Goal: Information Seeking & Learning: Compare options

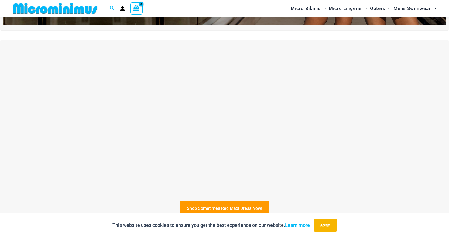
scroll to position [184, 0]
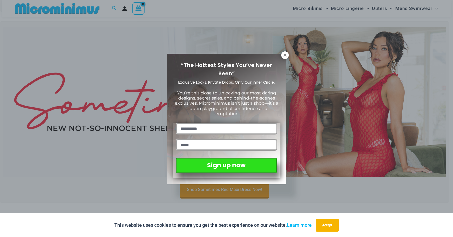
click at [361, 111] on div "“The Hottest Styles You’ve Never Seen” Exclusive Looks. Private Drops. Only Our…" at bounding box center [226, 118] width 453 height 237
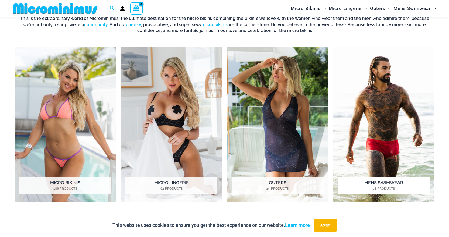
scroll to position [454, 0]
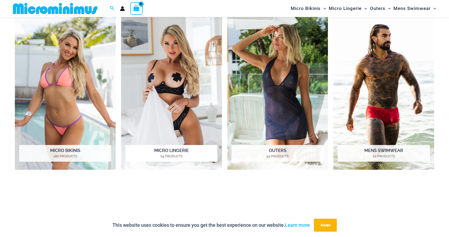
click at [161, 96] on img "Visit product category Micro Lingerie" at bounding box center [171, 92] width 101 height 155
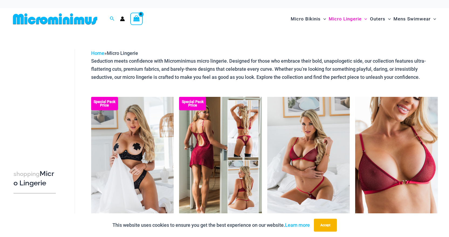
click at [180, 160] on img at bounding box center [220, 159] width 83 height 124
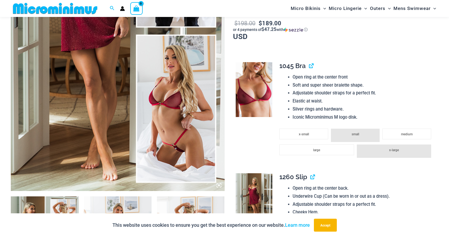
scroll to position [184, 0]
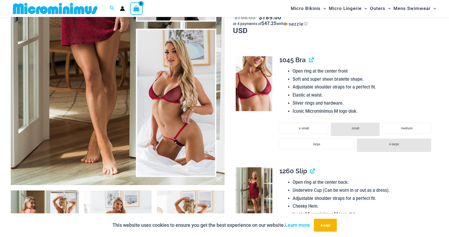
click at [167, 141] on img at bounding box center [118, 25] width 214 height 320
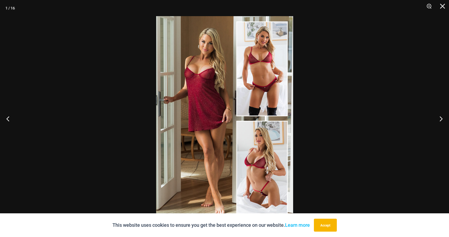
click at [267, 170] on img at bounding box center [224, 118] width 137 height 205
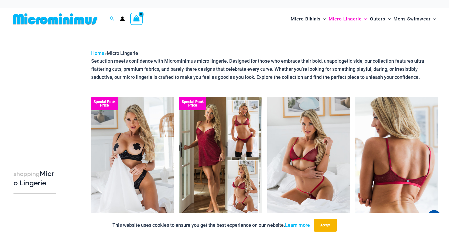
click at [404, 173] on img at bounding box center [396, 159] width 83 height 124
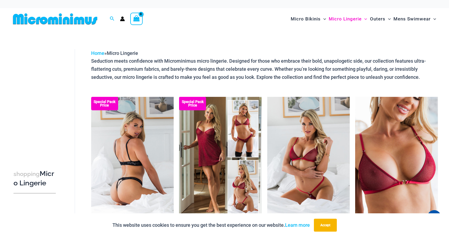
click at [123, 175] on img at bounding box center [132, 159] width 83 height 124
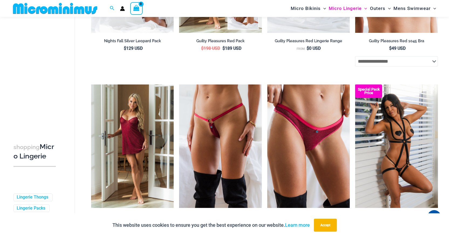
scroll to position [185, 0]
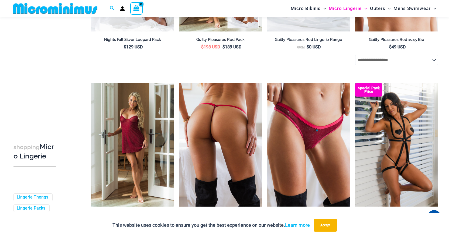
click at [195, 145] on img at bounding box center [220, 145] width 83 height 124
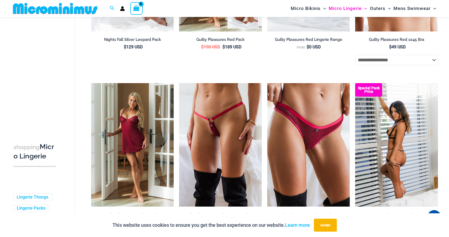
click at [388, 167] on img at bounding box center [396, 145] width 83 height 124
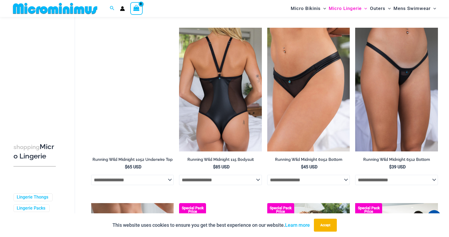
scroll to position [616, 0]
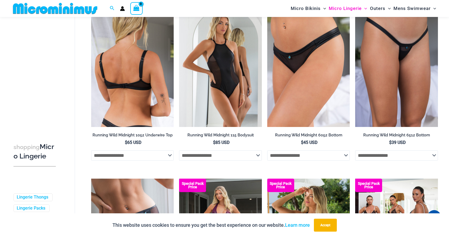
click at [142, 117] on img at bounding box center [132, 65] width 83 height 124
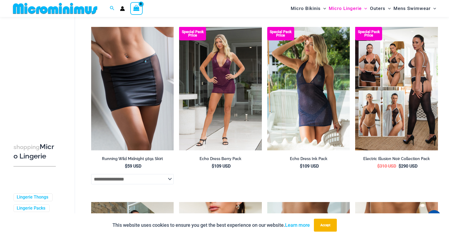
scroll to position [778, 0]
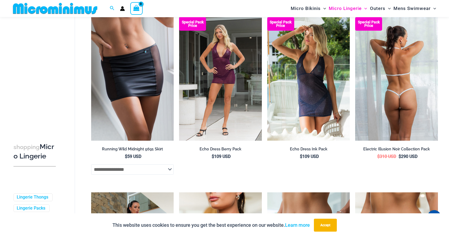
click at [387, 80] on img at bounding box center [396, 79] width 83 height 124
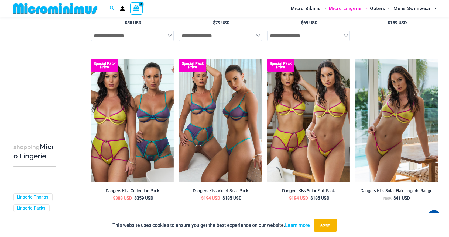
scroll to position [1290, 0]
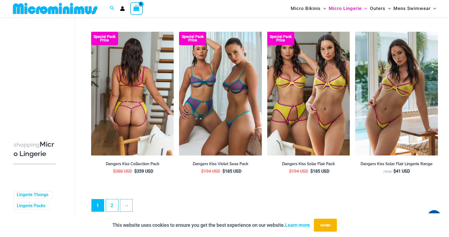
click at [126, 102] on img at bounding box center [132, 94] width 83 height 124
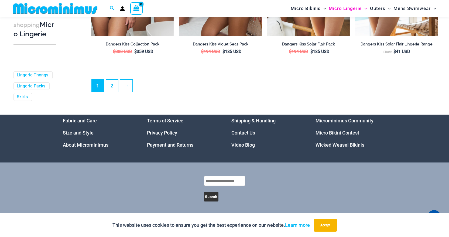
scroll to position [1388, 0]
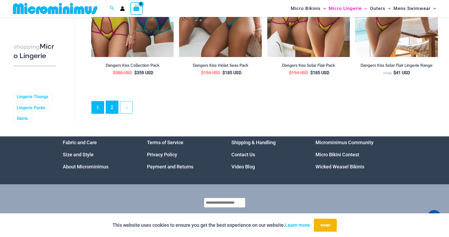
click at [110, 114] on link "2" at bounding box center [112, 107] width 12 height 13
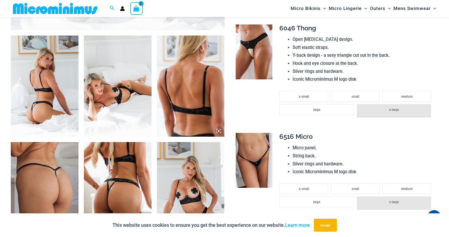
scroll to position [345, 0]
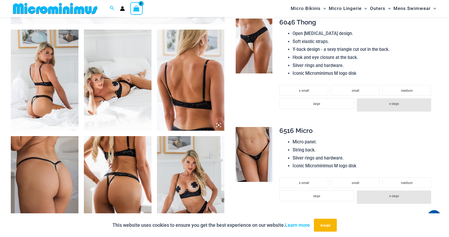
click at [118, 98] on img at bounding box center [118, 80] width 68 height 101
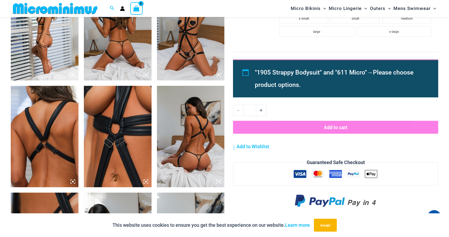
scroll to position [400, 0]
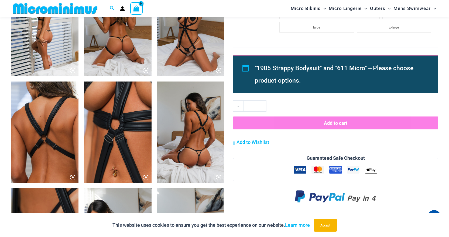
click at [201, 46] on img at bounding box center [191, 25] width 68 height 101
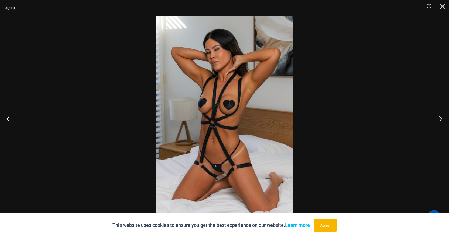
click at [440, 121] on button "Next" at bounding box center [439, 118] width 20 height 27
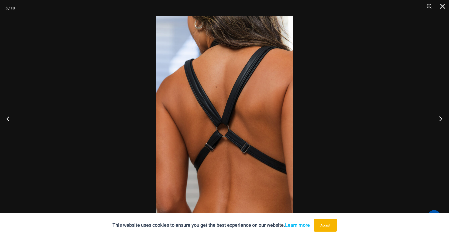
click at [440, 121] on button "Next" at bounding box center [439, 118] width 20 height 27
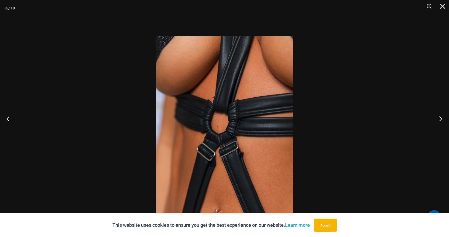
click at [410, 158] on div "6 / 10" at bounding box center [224, 118] width 449 height 237
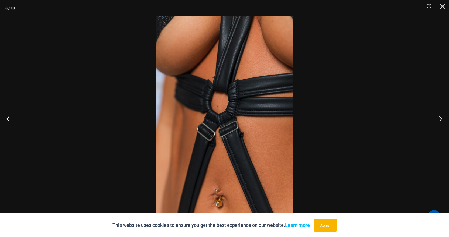
click at [439, 119] on button "Next" at bounding box center [439, 118] width 20 height 27
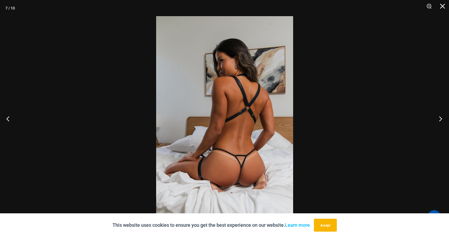
click at [439, 119] on button "Next" at bounding box center [439, 118] width 20 height 27
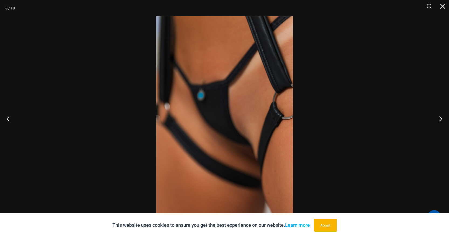
click at [439, 119] on button "Next" at bounding box center [439, 118] width 20 height 27
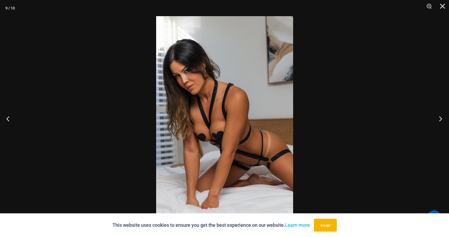
click at [439, 119] on button "Next" at bounding box center [439, 118] width 20 height 27
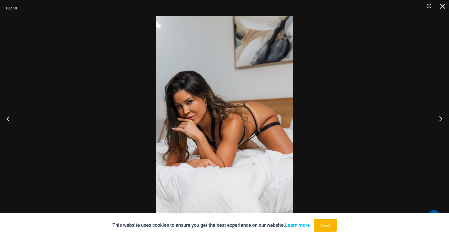
click at [439, 119] on button "Next" at bounding box center [439, 118] width 20 height 27
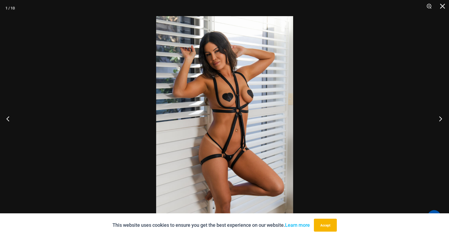
click at [439, 119] on button "Next" at bounding box center [439, 118] width 20 height 27
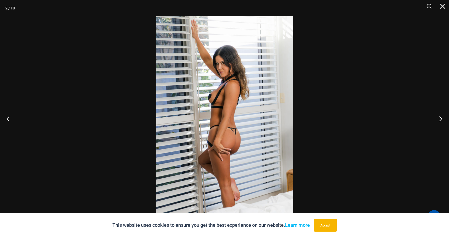
click at [439, 119] on button "Next" at bounding box center [439, 118] width 20 height 27
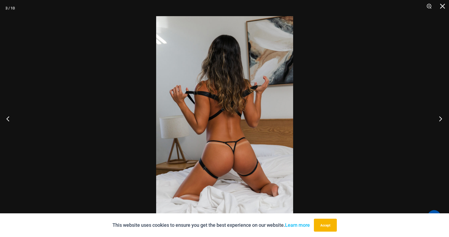
click at [439, 119] on button "Next" at bounding box center [439, 118] width 20 height 27
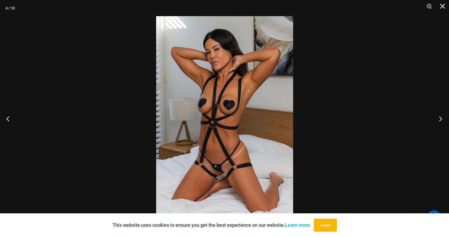
click at [439, 119] on button "Next" at bounding box center [439, 118] width 20 height 27
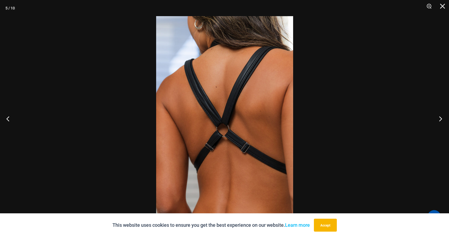
click at [439, 119] on button "Next" at bounding box center [439, 118] width 20 height 27
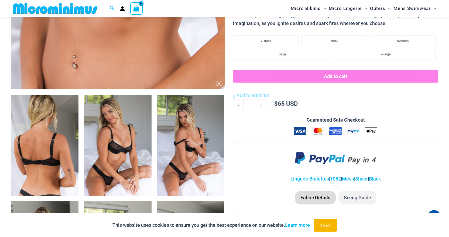
scroll to position [292, 0]
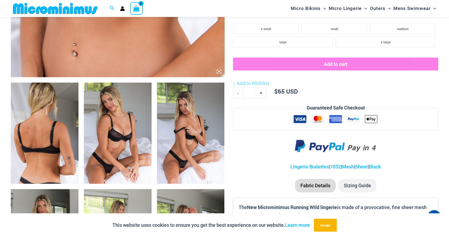
click at [124, 157] on img at bounding box center [118, 133] width 68 height 101
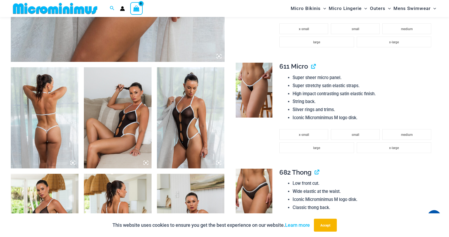
scroll to position [318, 0]
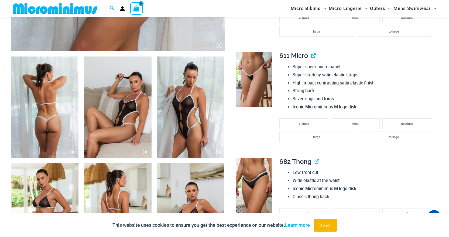
click at [93, 123] on img at bounding box center [118, 107] width 68 height 101
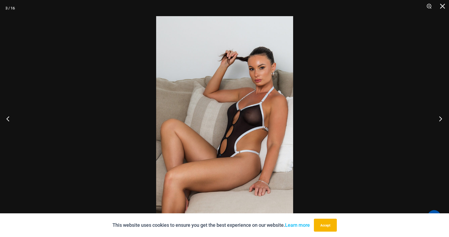
click at [442, 118] on button "Next" at bounding box center [439, 118] width 20 height 27
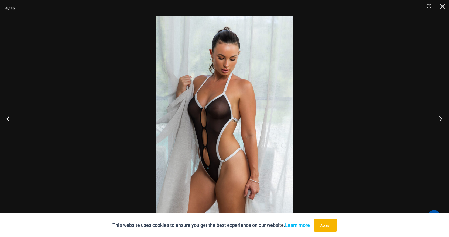
click at [442, 118] on button "Next" at bounding box center [439, 118] width 20 height 27
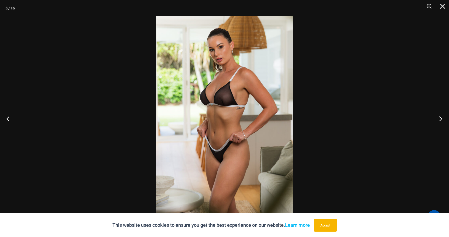
click at [442, 118] on button "Next" at bounding box center [439, 118] width 20 height 27
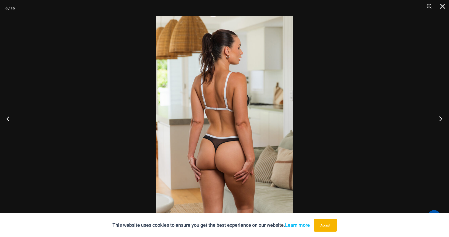
click at [441, 118] on button "Next" at bounding box center [439, 118] width 20 height 27
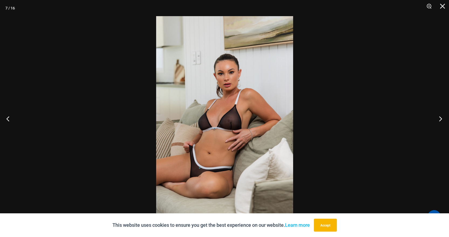
click at [441, 118] on button "Next" at bounding box center [439, 118] width 20 height 27
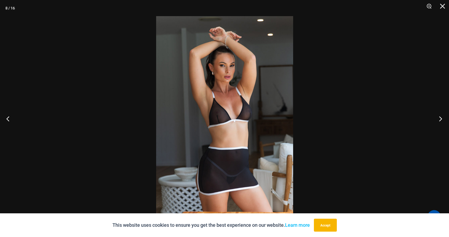
click at [441, 118] on button "Next" at bounding box center [439, 118] width 20 height 27
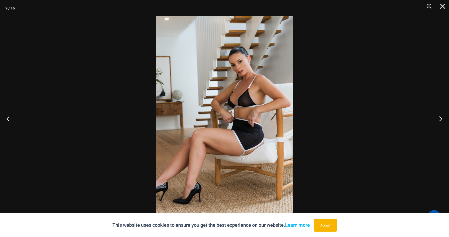
click at [441, 118] on button "Next" at bounding box center [439, 118] width 20 height 27
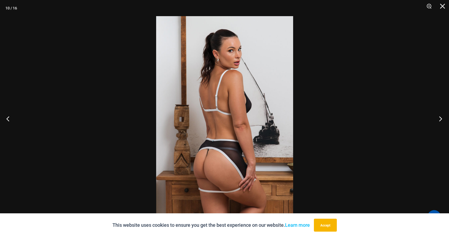
click at [441, 118] on button "Next" at bounding box center [439, 118] width 20 height 27
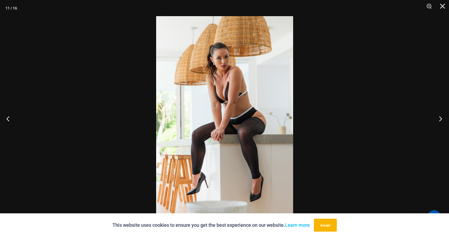
click at [441, 118] on button "Next" at bounding box center [439, 118] width 20 height 27
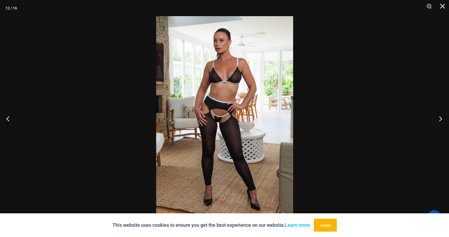
click at [441, 119] on button "Next" at bounding box center [439, 118] width 20 height 27
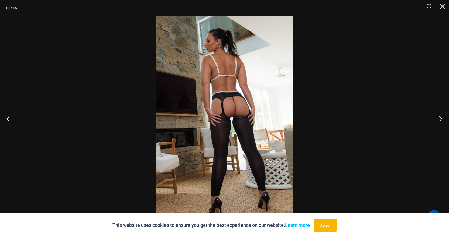
click at [442, 120] on button "Next" at bounding box center [439, 118] width 20 height 27
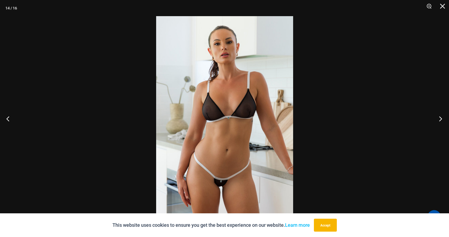
click at [442, 120] on button "Next" at bounding box center [439, 118] width 20 height 27
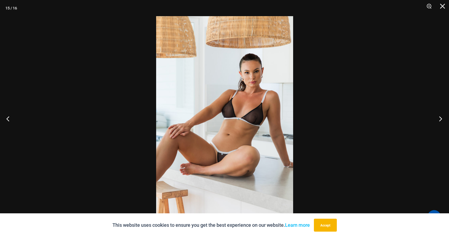
click at [442, 120] on button "Next" at bounding box center [439, 118] width 20 height 27
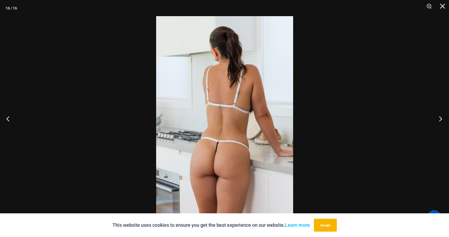
click at [442, 120] on button "Next" at bounding box center [439, 118] width 20 height 27
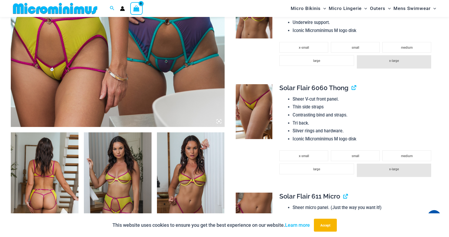
scroll to position [265, 0]
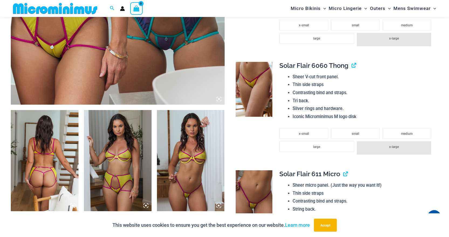
click at [118, 172] on img at bounding box center [118, 160] width 68 height 101
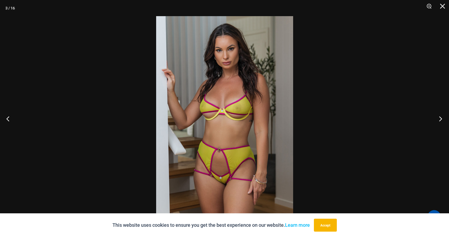
click at [430, 119] on button "Next" at bounding box center [439, 118] width 20 height 27
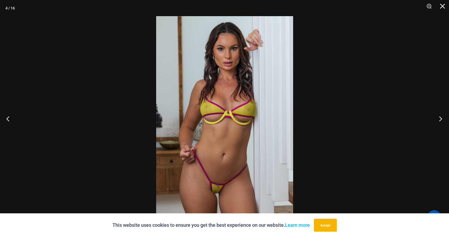
click at [429, 119] on button "Next" at bounding box center [439, 118] width 20 height 27
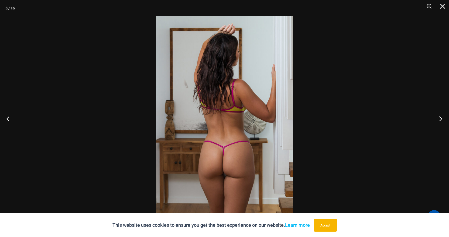
click at [429, 119] on button "Next" at bounding box center [439, 118] width 20 height 27
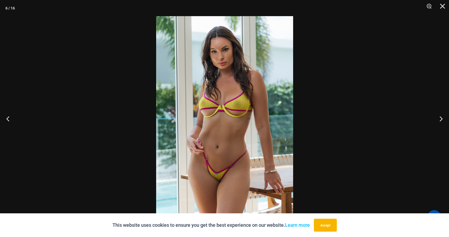
click at [428, 120] on div at bounding box center [224, 118] width 449 height 237
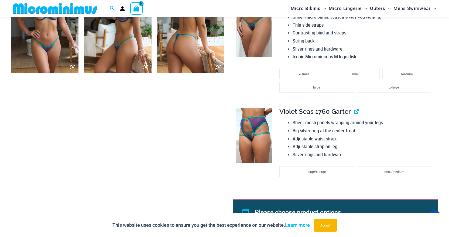
scroll to position [831, 0]
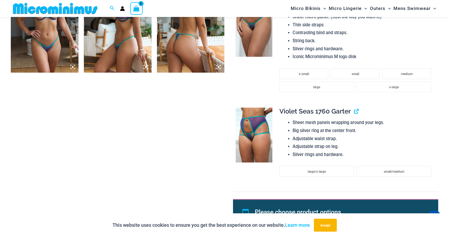
click at [193, 33] on img at bounding box center [191, 21] width 68 height 101
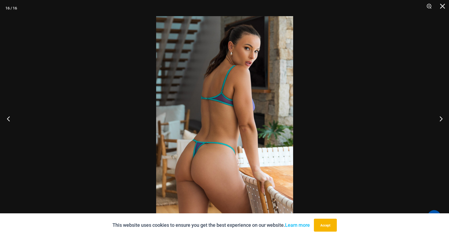
click at [9, 116] on button "Previous" at bounding box center [10, 118] width 20 height 27
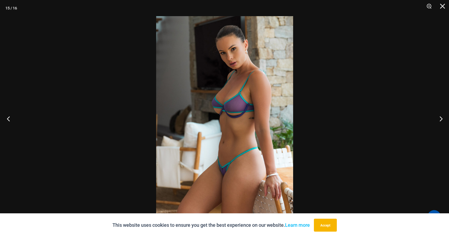
click at [9, 116] on button "Previous" at bounding box center [10, 118] width 20 height 27
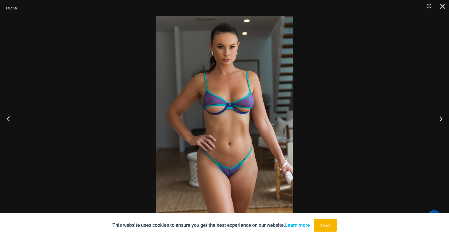
click at [8, 116] on button "Previous" at bounding box center [10, 118] width 20 height 27
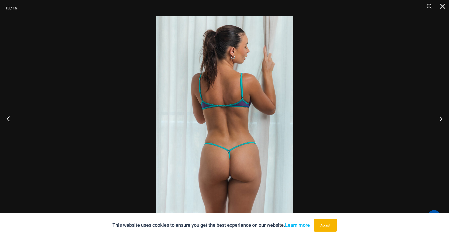
click at [8, 116] on button "Previous" at bounding box center [10, 118] width 20 height 27
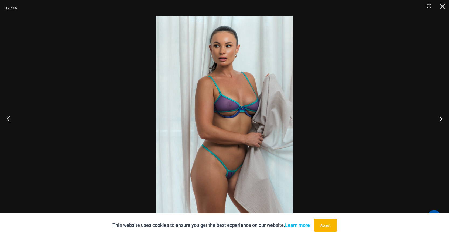
click at [11, 116] on button "Previous" at bounding box center [10, 118] width 20 height 27
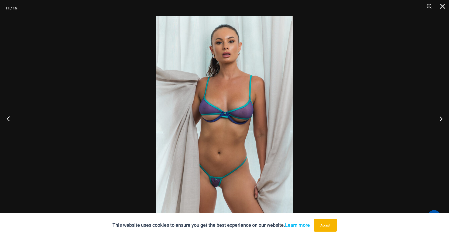
click at [9, 118] on button "Previous" at bounding box center [10, 118] width 20 height 27
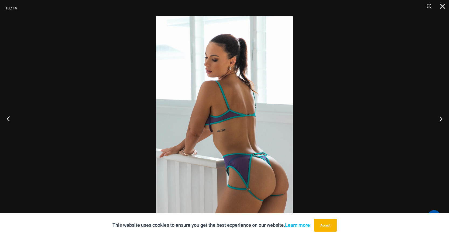
click at [9, 118] on button "Previous" at bounding box center [10, 118] width 20 height 27
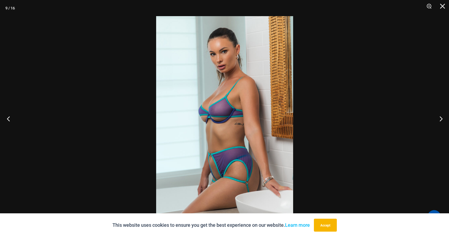
click at [9, 118] on button "Previous" at bounding box center [10, 118] width 20 height 27
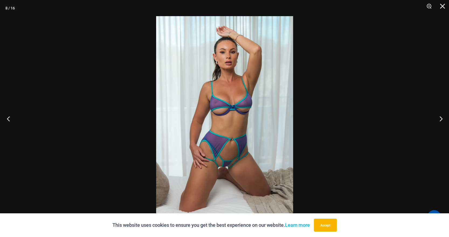
click at [10, 118] on button "Previous" at bounding box center [10, 118] width 20 height 27
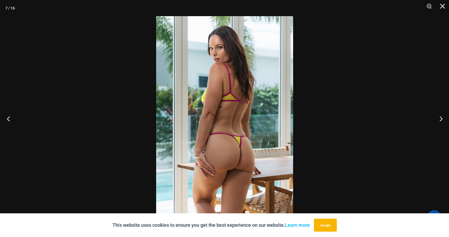
click at [10, 118] on button "Previous" at bounding box center [10, 118] width 20 height 27
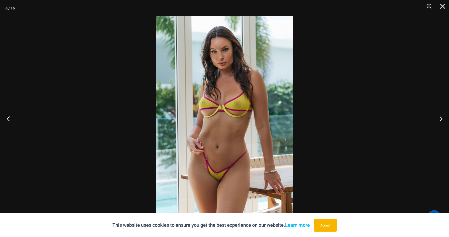
click at [8, 118] on button "Previous" at bounding box center [10, 118] width 20 height 27
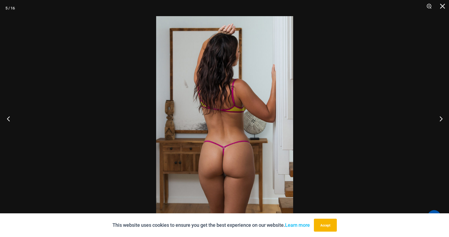
click at [8, 118] on button "Previous" at bounding box center [10, 118] width 20 height 27
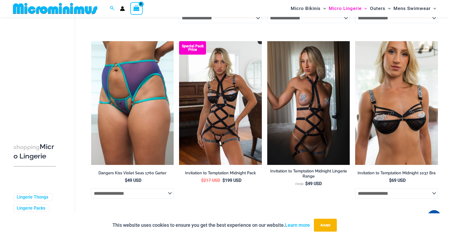
scroll to position [373, 0]
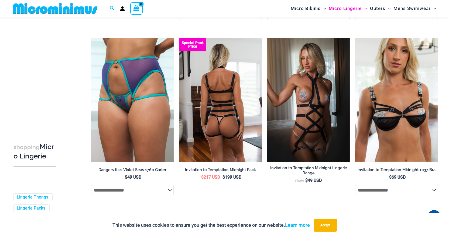
click at [216, 87] on img at bounding box center [220, 100] width 83 height 124
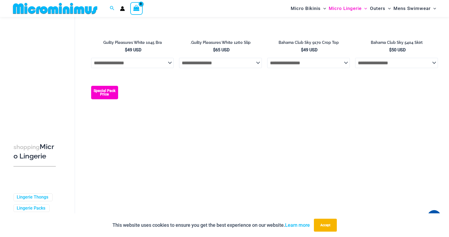
scroll to position [856, 0]
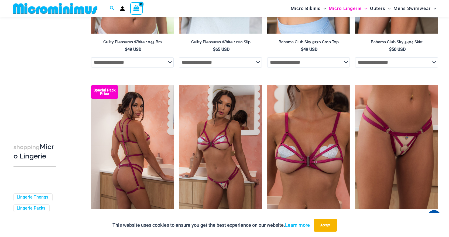
click at [134, 157] on img at bounding box center [132, 147] width 83 height 124
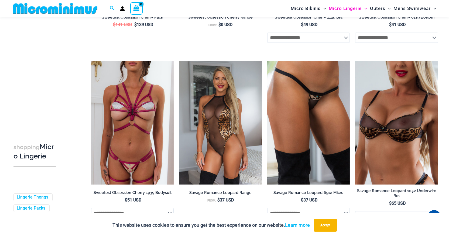
scroll to position [1066, 0]
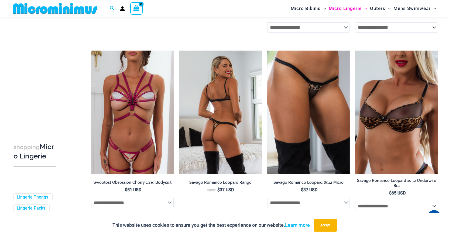
click at [226, 139] on img at bounding box center [220, 113] width 83 height 124
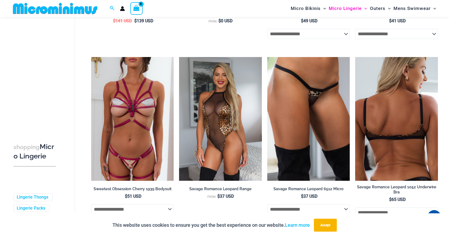
click at [399, 140] on img at bounding box center [396, 119] width 83 height 124
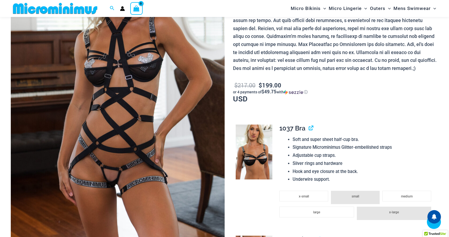
scroll to position [77, 0]
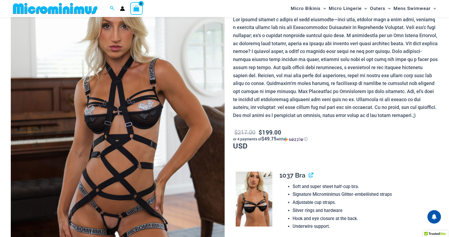
click at [135, 116] on img at bounding box center [118, 133] width 214 height 320
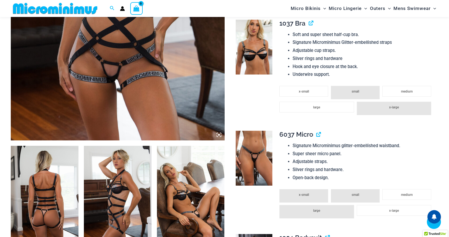
scroll to position [265, 0]
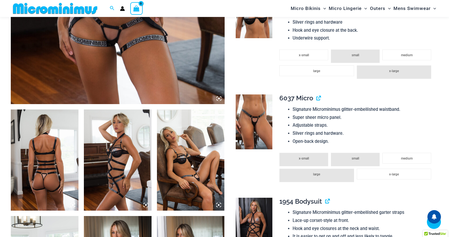
click at [46, 164] on img at bounding box center [45, 160] width 68 height 101
click at [115, 155] on img at bounding box center [118, 160] width 68 height 101
click at [193, 174] on img at bounding box center [191, 160] width 68 height 101
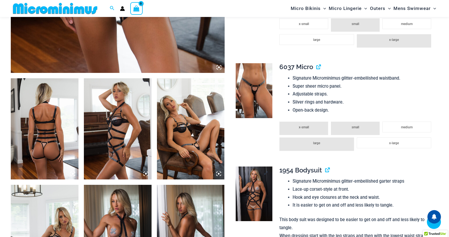
scroll to position [400, 0]
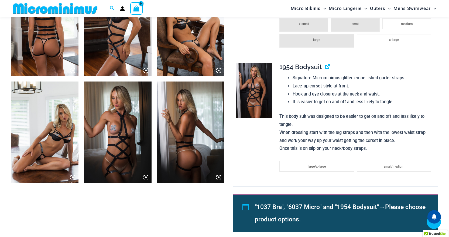
click at [120, 137] on img at bounding box center [118, 132] width 68 height 101
click at [35, 140] on img at bounding box center [45, 132] width 68 height 101
click at [257, 102] on img at bounding box center [254, 90] width 37 height 55
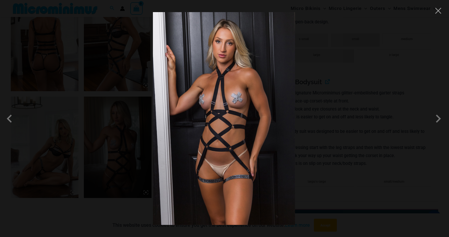
scroll to position [373, 0]
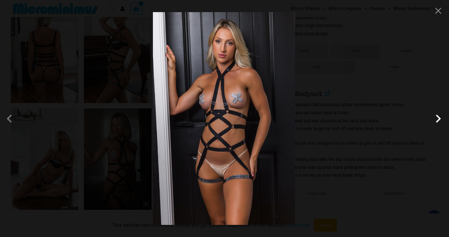
click at [438, 120] on span at bounding box center [438, 119] width 16 height 16
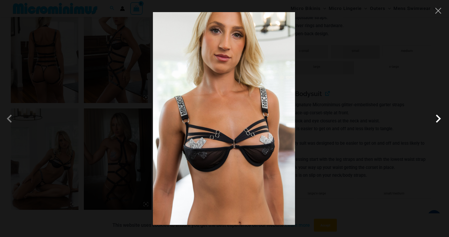
click at [437, 119] on span at bounding box center [438, 119] width 16 height 16
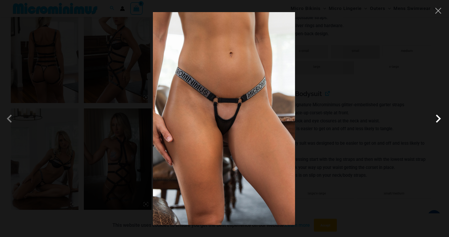
click at [435, 119] on span at bounding box center [438, 119] width 16 height 16
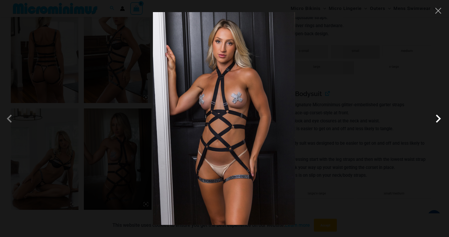
click at [436, 118] on span at bounding box center [438, 119] width 16 height 16
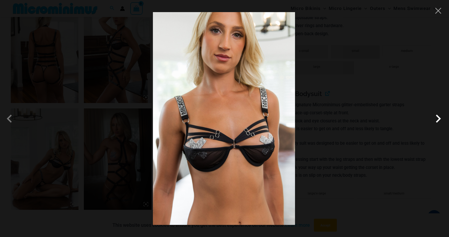
click at [436, 118] on span at bounding box center [438, 119] width 16 height 16
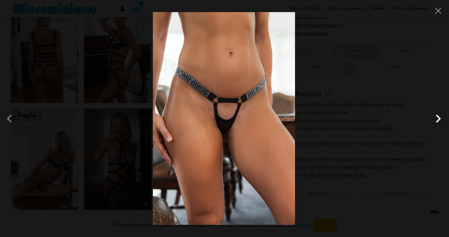
click at [436, 118] on span at bounding box center [438, 119] width 16 height 16
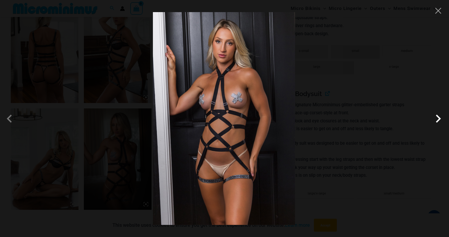
click at [436, 118] on span at bounding box center [438, 119] width 16 height 16
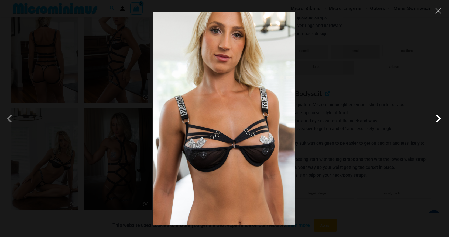
click at [436, 118] on span at bounding box center [438, 119] width 16 height 16
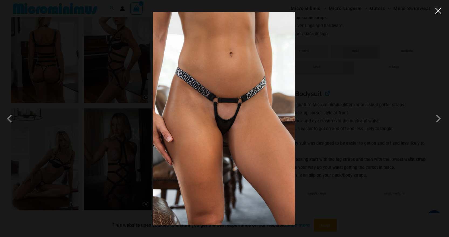
click at [440, 12] on button "Close" at bounding box center [438, 11] width 8 height 8
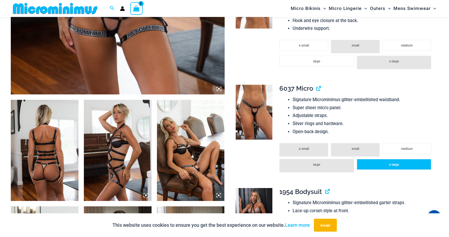
scroll to position [265, 0]
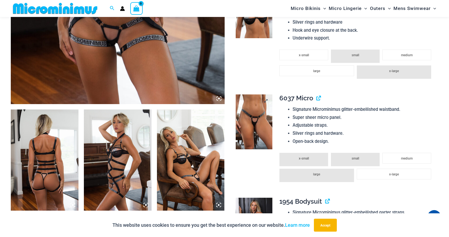
click at [255, 127] on img at bounding box center [254, 122] width 37 height 55
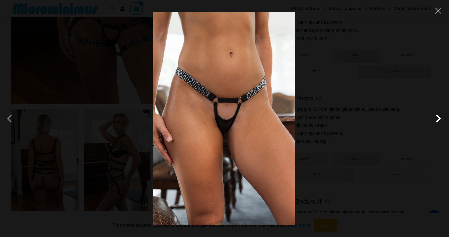
click at [439, 118] on span at bounding box center [438, 119] width 16 height 16
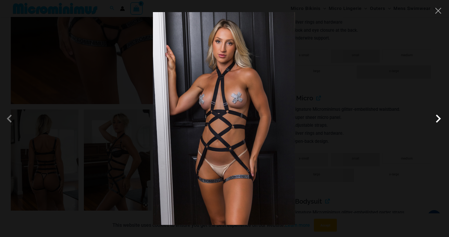
click at [439, 118] on span at bounding box center [438, 119] width 16 height 16
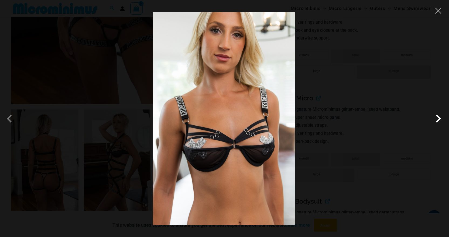
click at [439, 118] on span at bounding box center [438, 119] width 16 height 16
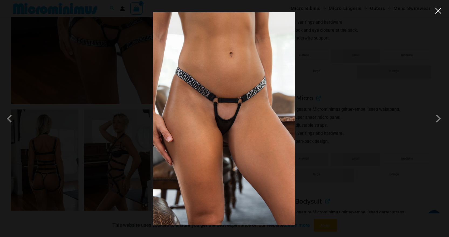
click at [439, 13] on button "Close" at bounding box center [438, 11] width 8 height 8
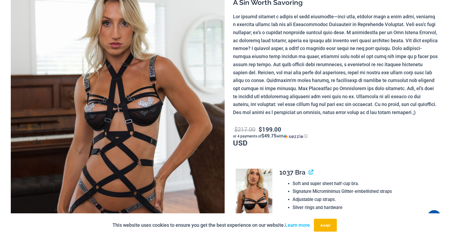
scroll to position [0, 0]
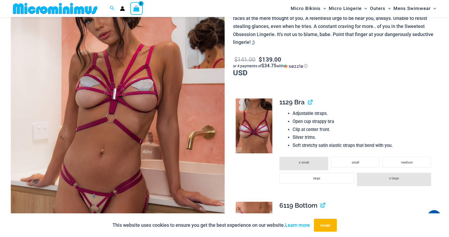
scroll to position [131, 0]
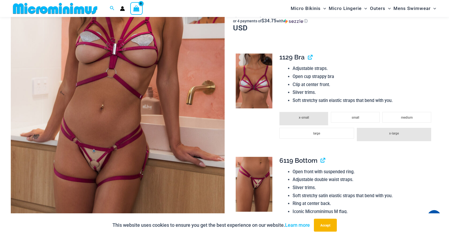
click at [251, 93] on img at bounding box center [254, 81] width 37 height 55
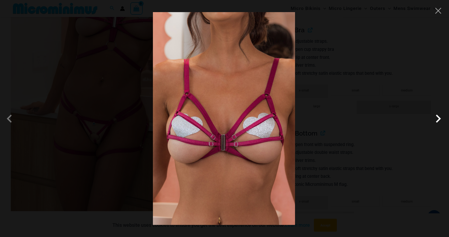
scroll to position [158, 0]
click at [439, 120] on span at bounding box center [438, 119] width 16 height 16
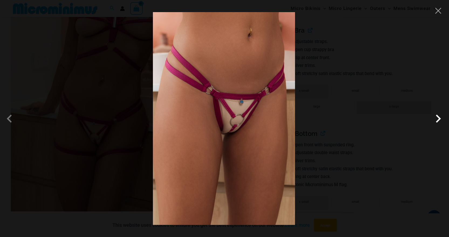
click at [437, 118] on span at bounding box center [438, 119] width 16 height 16
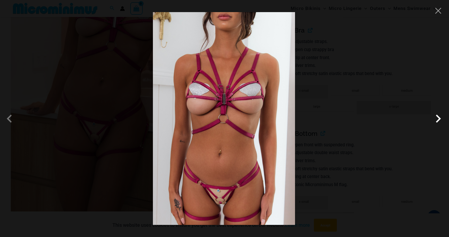
click at [436, 118] on span at bounding box center [438, 119] width 16 height 16
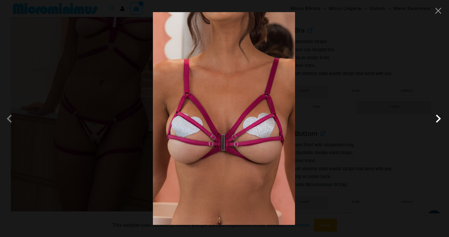
click at [436, 118] on span at bounding box center [438, 119] width 16 height 16
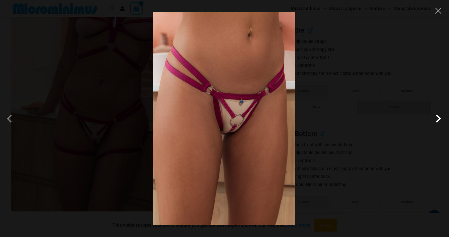
click at [436, 118] on span at bounding box center [438, 119] width 16 height 16
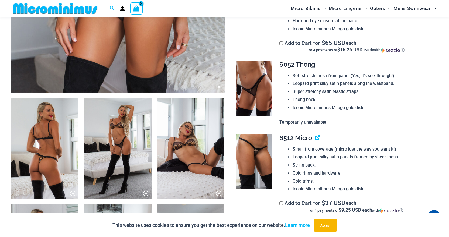
scroll to position [291, 0]
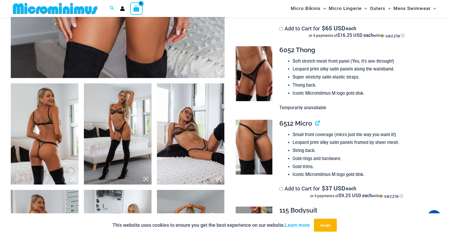
click at [37, 134] on img at bounding box center [45, 134] width 68 height 101
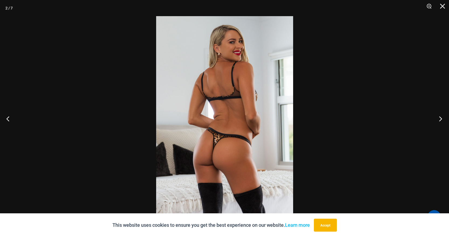
click at [440, 117] on button "Next" at bounding box center [439, 118] width 20 height 27
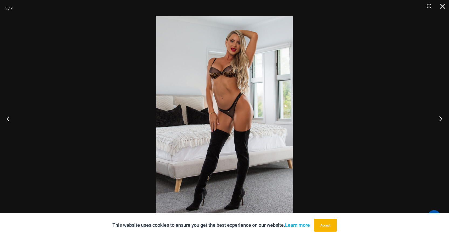
click at [440, 118] on button "Next" at bounding box center [439, 118] width 20 height 27
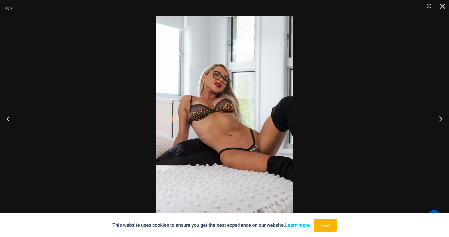
click at [435, 114] on button "Next" at bounding box center [439, 118] width 20 height 27
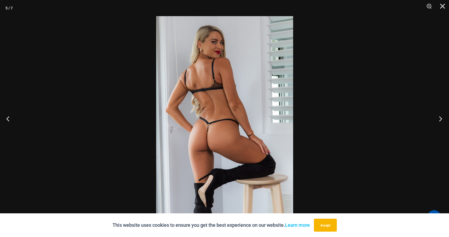
click at [441, 118] on button "Next" at bounding box center [439, 118] width 20 height 27
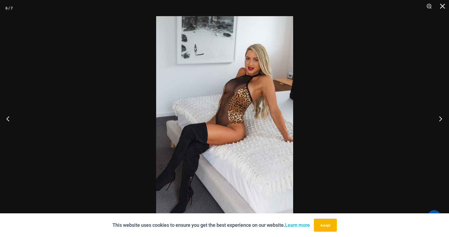
click at [441, 118] on button "Next" at bounding box center [439, 118] width 20 height 27
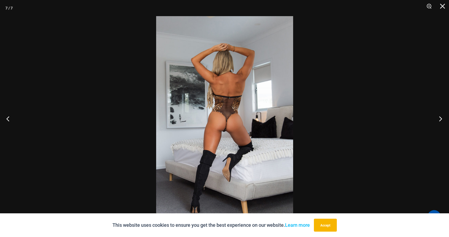
click at [440, 115] on button "Next" at bounding box center [439, 118] width 20 height 27
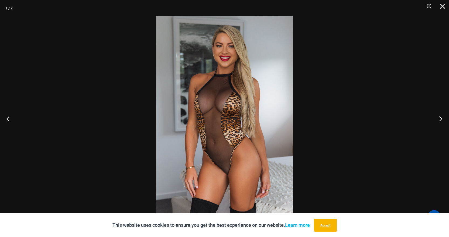
click at [440, 114] on button "Next" at bounding box center [439, 118] width 20 height 27
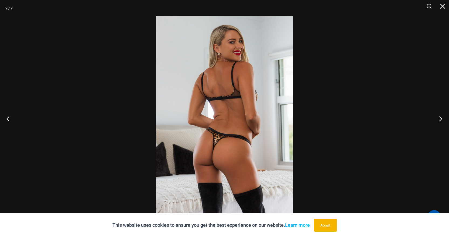
click at [440, 114] on button "Next" at bounding box center [439, 118] width 20 height 27
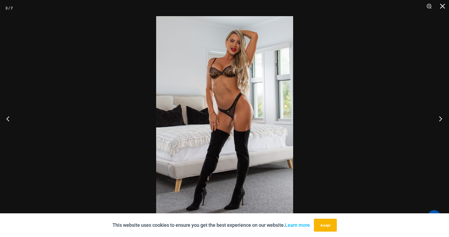
click at [440, 112] on button "Next" at bounding box center [439, 118] width 20 height 27
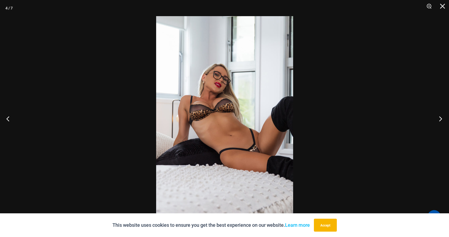
click at [440, 112] on button "Next" at bounding box center [439, 118] width 20 height 27
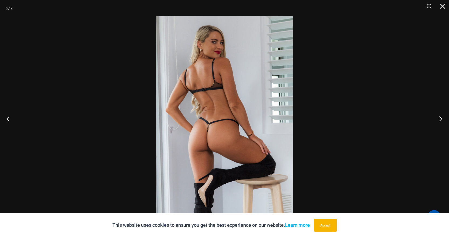
click at [440, 112] on button "Next" at bounding box center [439, 118] width 20 height 27
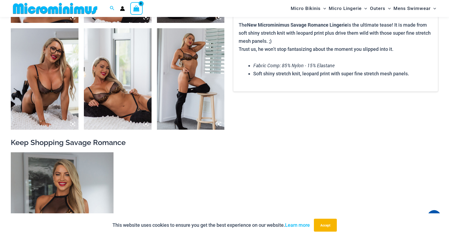
scroll to position [427, 0]
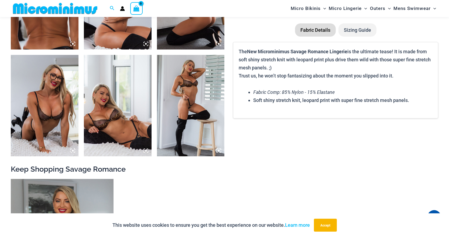
click at [41, 109] on img at bounding box center [45, 105] width 68 height 101
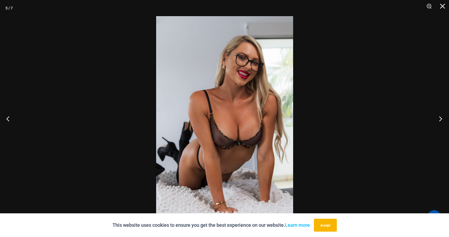
click at [440, 119] on button "Next" at bounding box center [439, 118] width 20 height 27
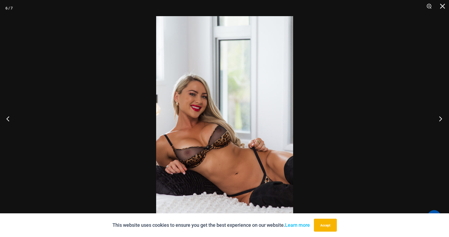
click at [439, 118] on button "Next" at bounding box center [439, 118] width 20 height 27
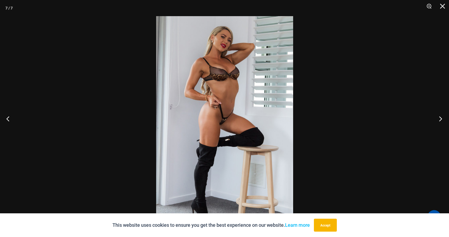
click at [439, 118] on button "Next" at bounding box center [439, 118] width 20 height 27
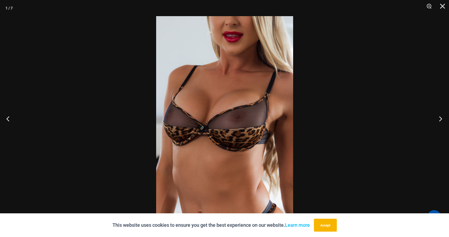
click at [440, 118] on button "Next" at bounding box center [439, 118] width 20 height 27
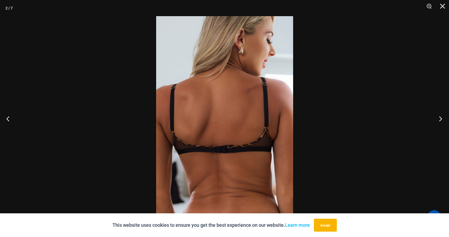
click at [440, 119] on button "Next" at bounding box center [439, 118] width 20 height 27
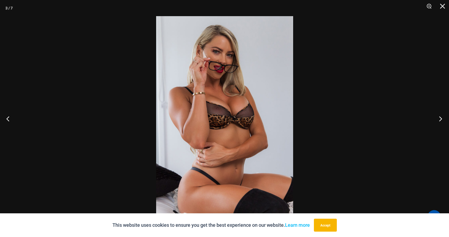
click at [441, 118] on button "Next" at bounding box center [439, 118] width 20 height 27
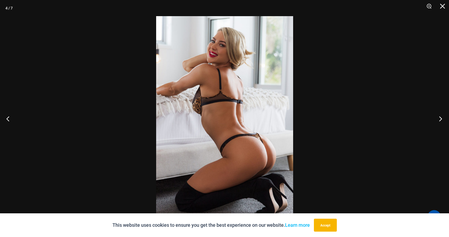
click at [442, 118] on button "Next" at bounding box center [439, 118] width 20 height 27
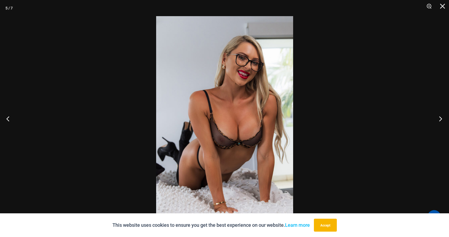
click at [443, 117] on button "Next" at bounding box center [439, 118] width 20 height 27
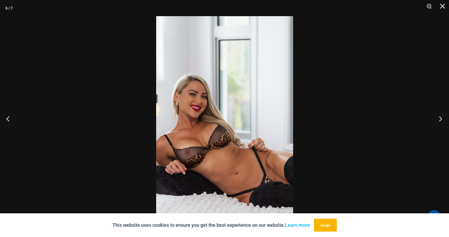
click at [440, 119] on button "Next" at bounding box center [439, 118] width 20 height 27
